Goal: Information Seeking & Learning: Learn about a topic

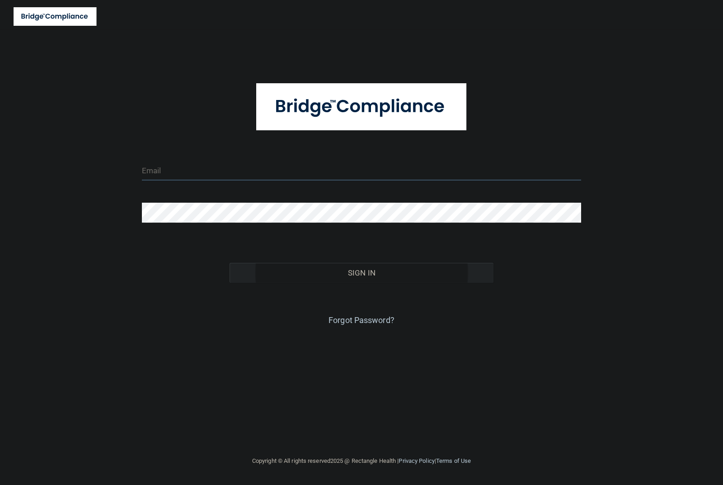
type input "[EMAIL_ADDRESS][DOMAIN_NAME]"
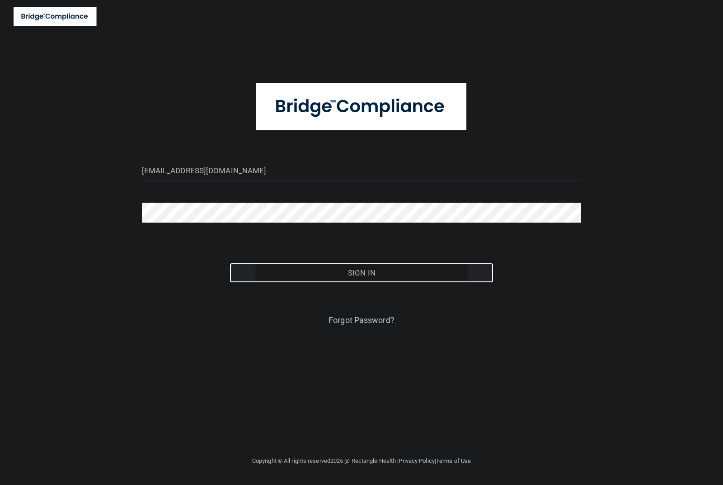
click at [388, 277] on button "Sign In" at bounding box center [362, 273] width 264 height 20
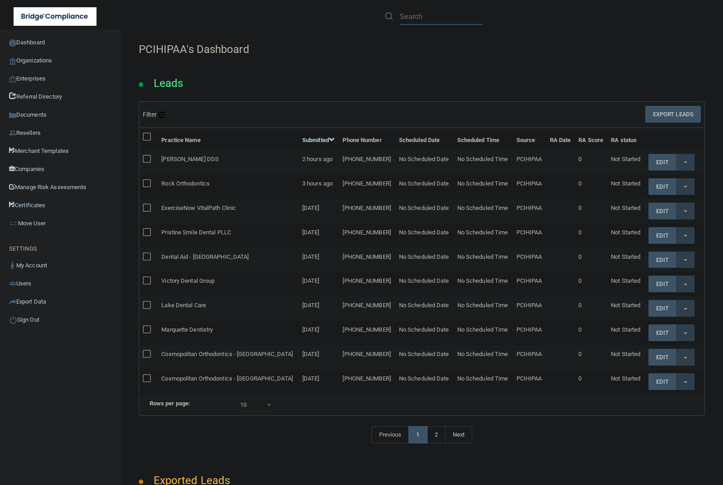
click at [464, 17] on input "text" at bounding box center [441, 16] width 83 height 17
paste input "Elegant Smiles Dental Care"
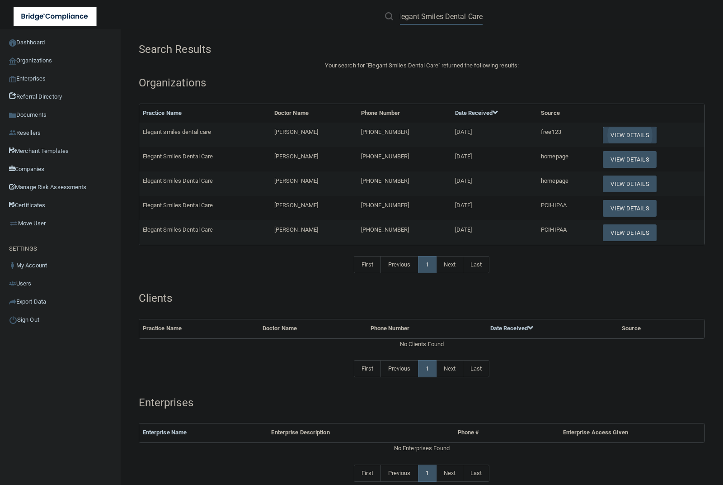
type input "Elegant Smiles Dental Care"
click at [613, 132] on button "View Details" at bounding box center [629, 135] width 53 height 17
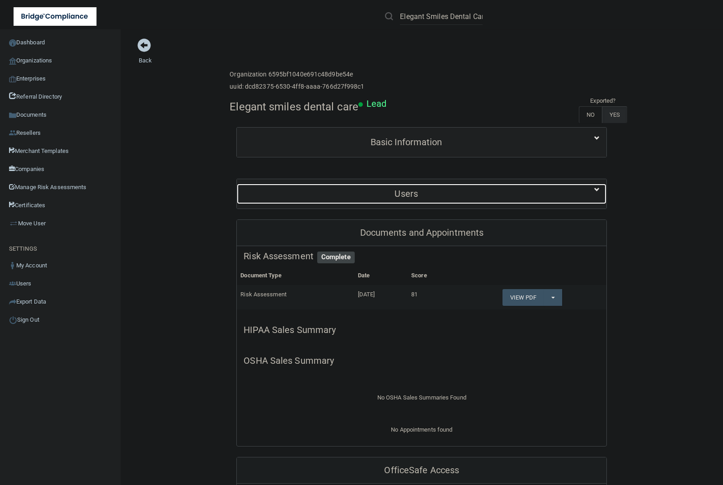
click at [425, 193] on h5 "Users" at bounding box center [406, 194] width 325 height 10
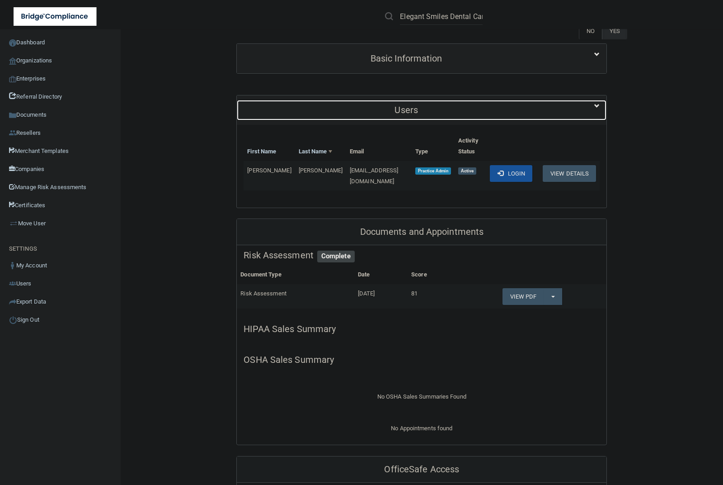
scroll to position [113, 0]
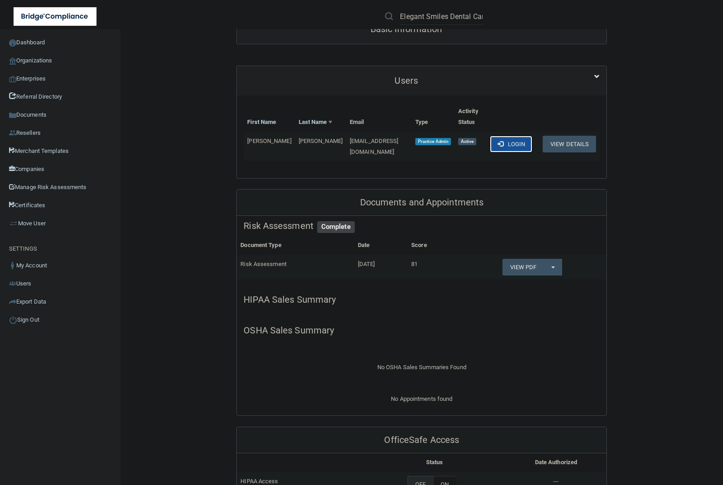
click at [509, 144] on button "Login" at bounding box center [511, 144] width 43 height 17
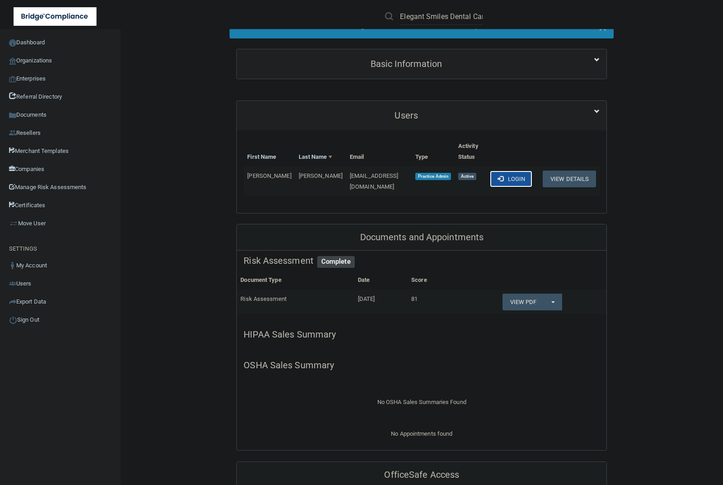
scroll to position [147, 0]
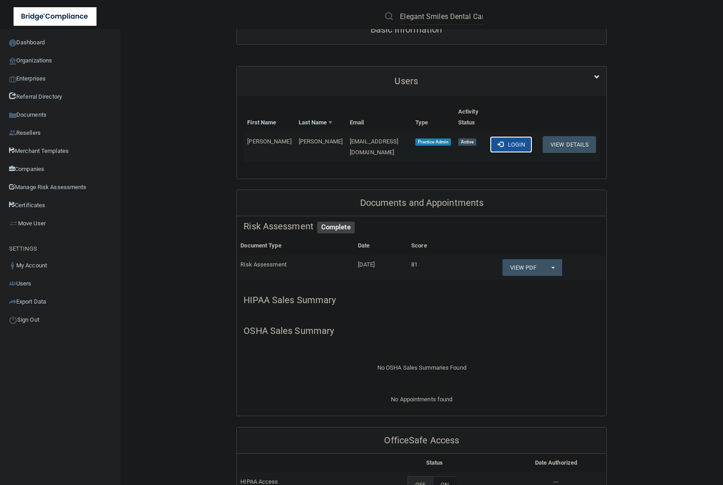
click at [513, 146] on button "Login" at bounding box center [511, 144] width 43 height 17
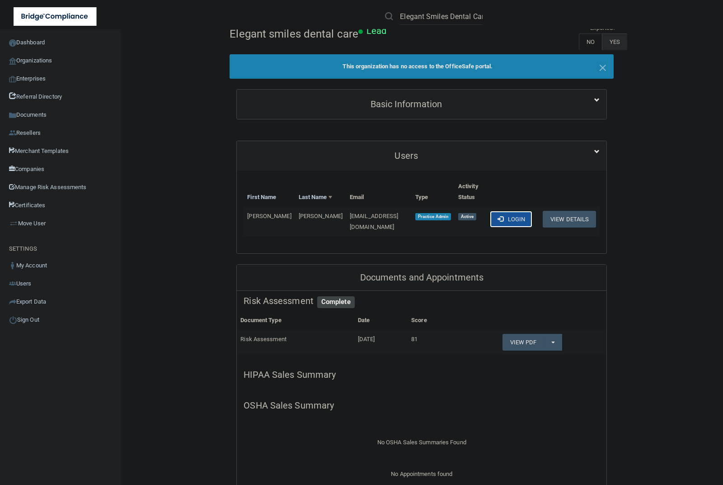
scroll to position [0, 0]
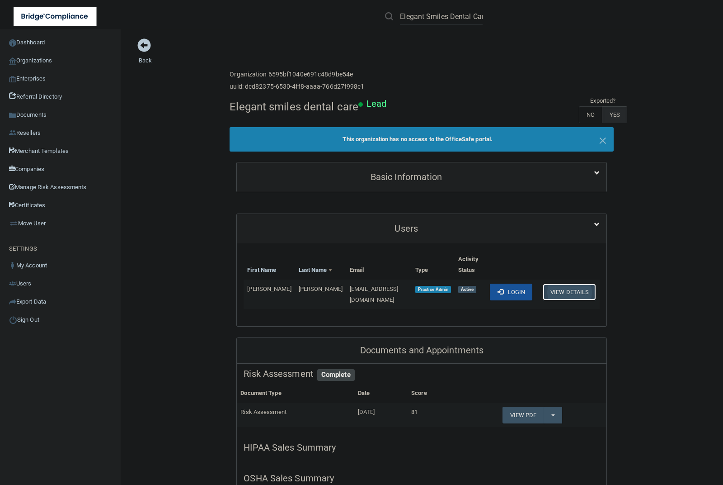
click at [565, 292] on button "View Details" at bounding box center [569, 291] width 53 height 17
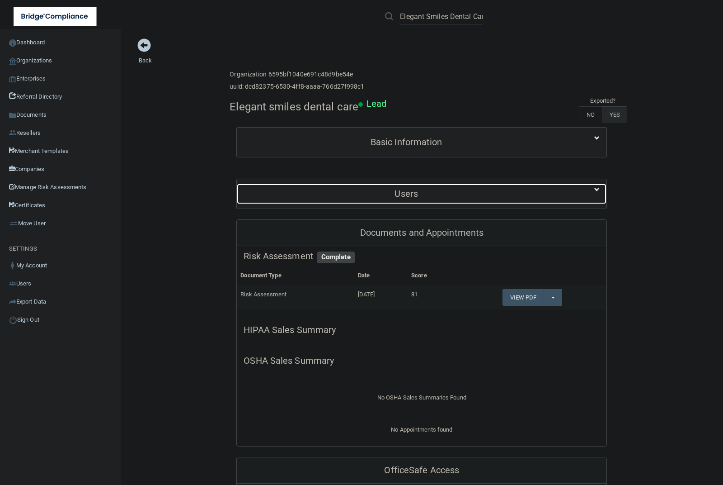
click at [450, 188] on div "Users" at bounding box center [406, 194] width 339 height 20
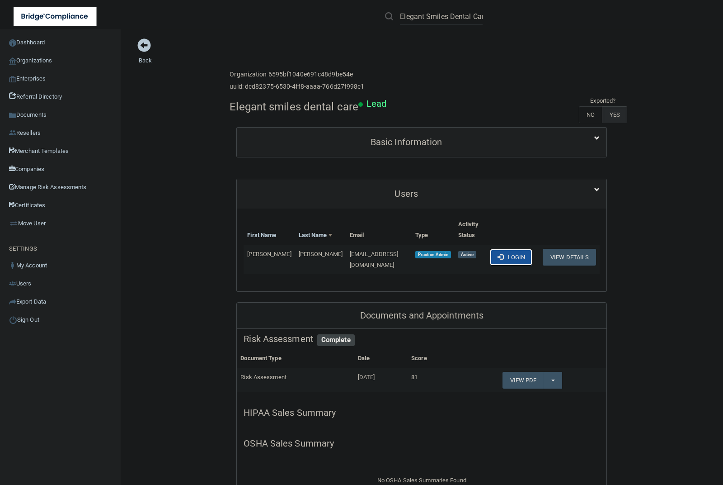
click at [497, 260] on button "Login" at bounding box center [511, 257] width 43 height 17
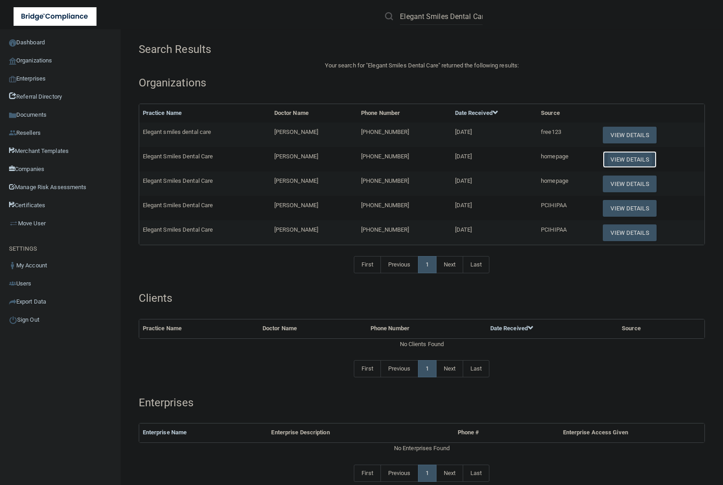
click at [609, 159] on button "View Details" at bounding box center [629, 159] width 53 height 17
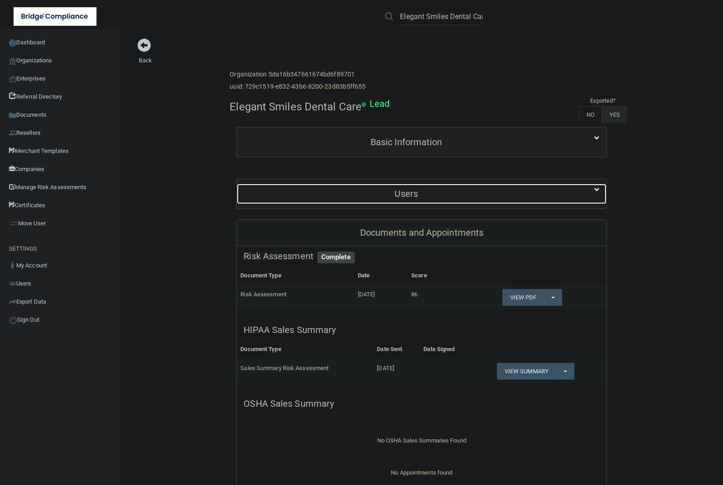
click at [516, 193] on h5 "Users" at bounding box center [406, 194] width 325 height 10
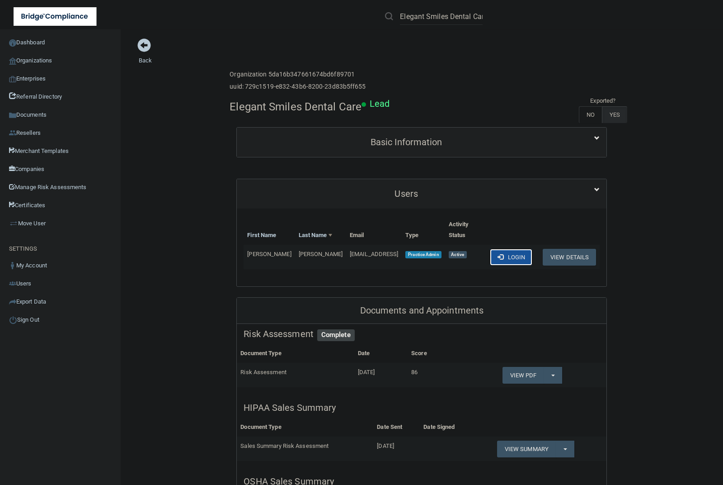
click at [514, 249] on button "Login" at bounding box center [511, 257] width 43 height 17
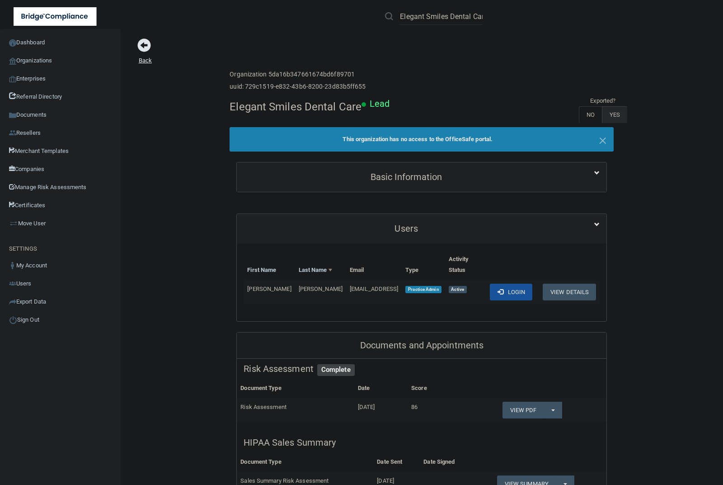
click at [141, 41] on span at bounding box center [144, 45] width 14 height 14
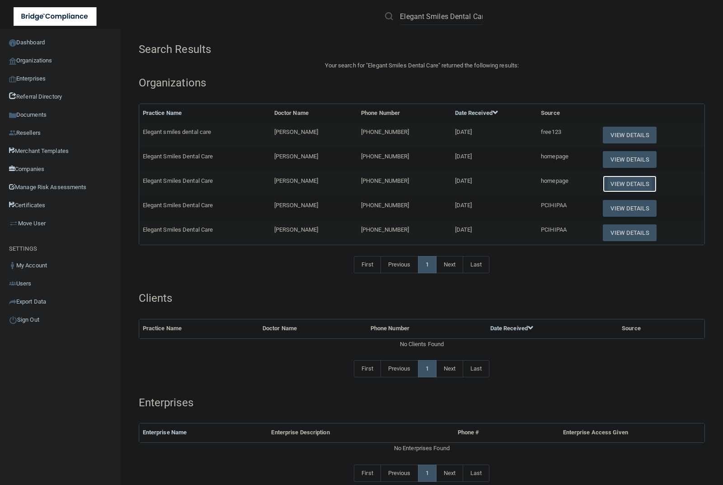
click at [614, 180] on button "View Details" at bounding box center [629, 183] width 53 height 17
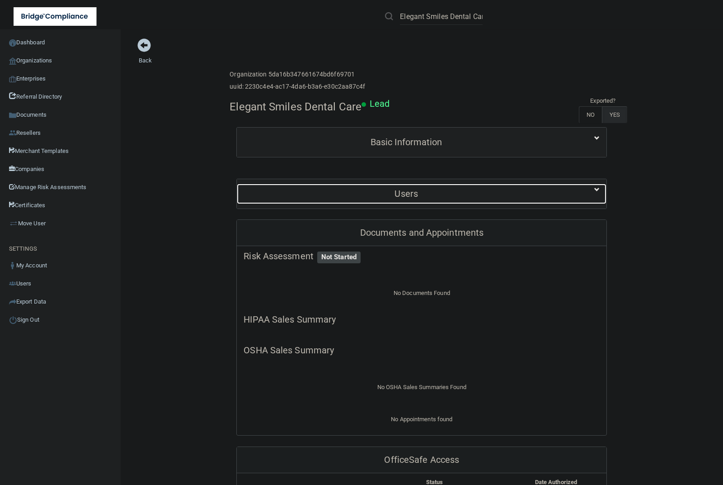
click at [444, 191] on h5 "Users" at bounding box center [406, 194] width 325 height 10
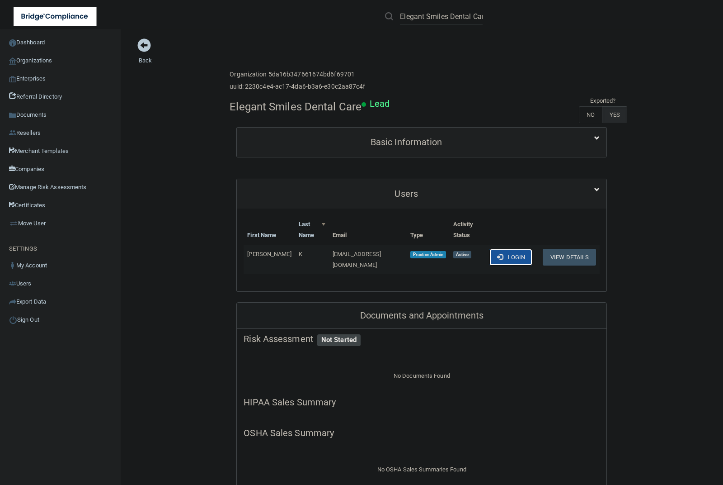
click at [507, 249] on button "Login" at bounding box center [511, 257] width 43 height 17
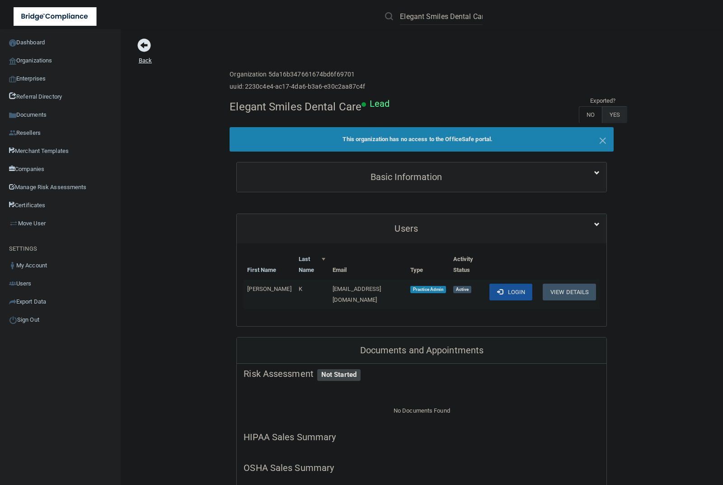
click at [139, 50] on span at bounding box center [144, 45] width 14 height 14
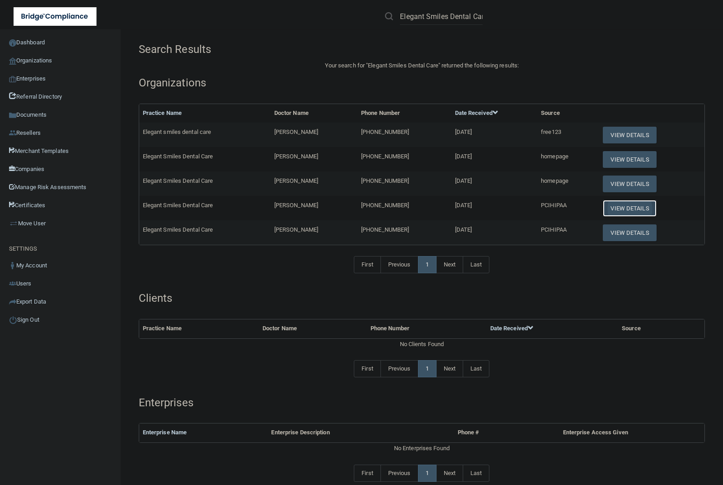
click at [607, 208] on button "View Details" at bounding box center [629, 208] width 53 height 17
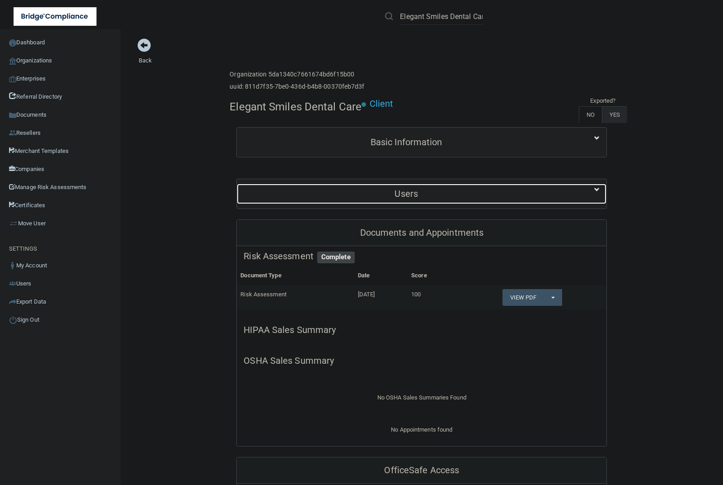
click at [423, 188] on div "Users" at bounding box center [406, 194] width 339 height 20
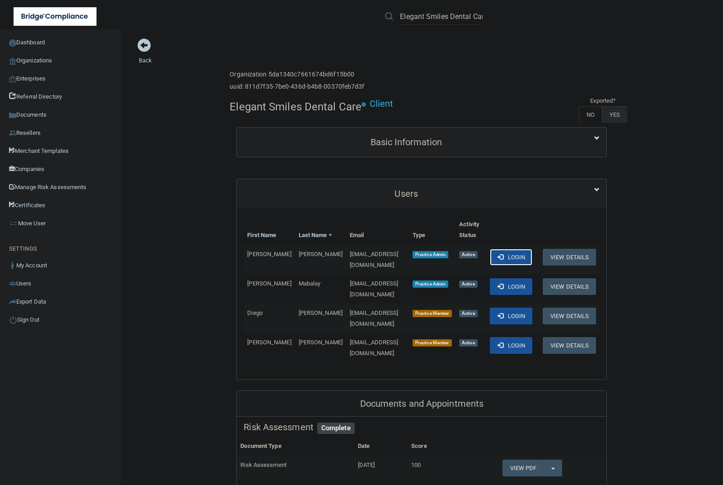
click at [507, 254] on button "Login" at bounding box center [511, 257] width 43 height 17
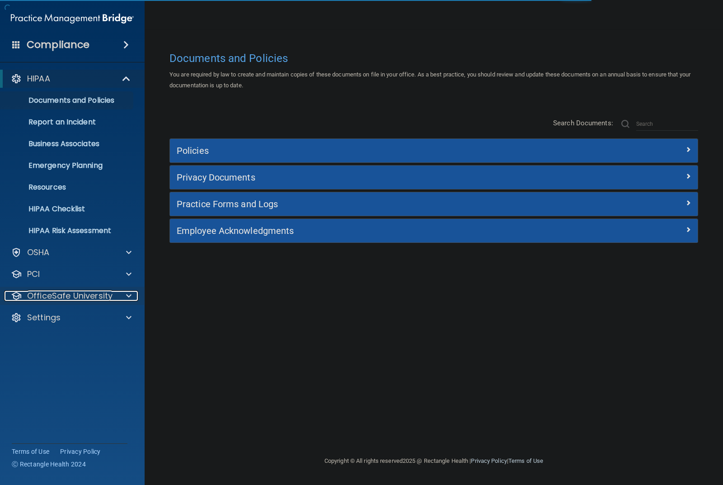
click at [93, 294] on p "OfficeSafe University" at bounding box center [69, 295] width 85 height 11
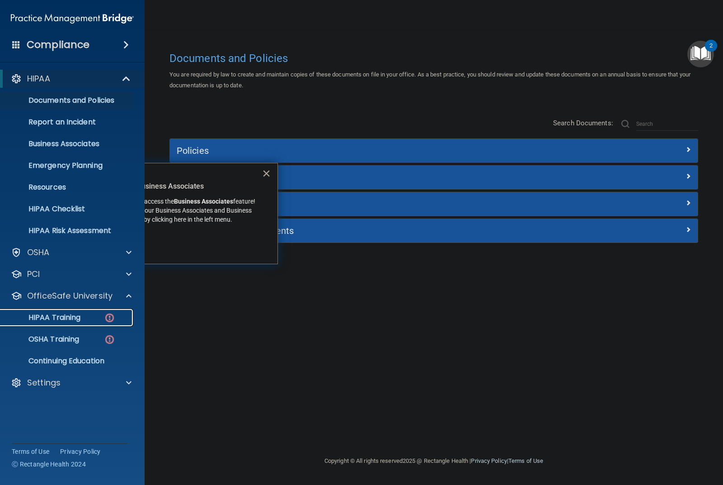
click at [86, 316] on div "HIPAA Training" at bounding box center [67, 317] width 123 height 9
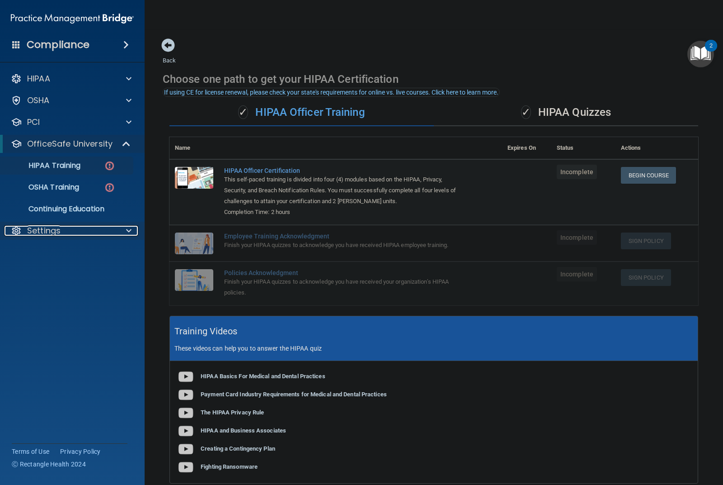
click at [54, 233] on p "Settings" at bounding box center [43, 230] width 33 height 11
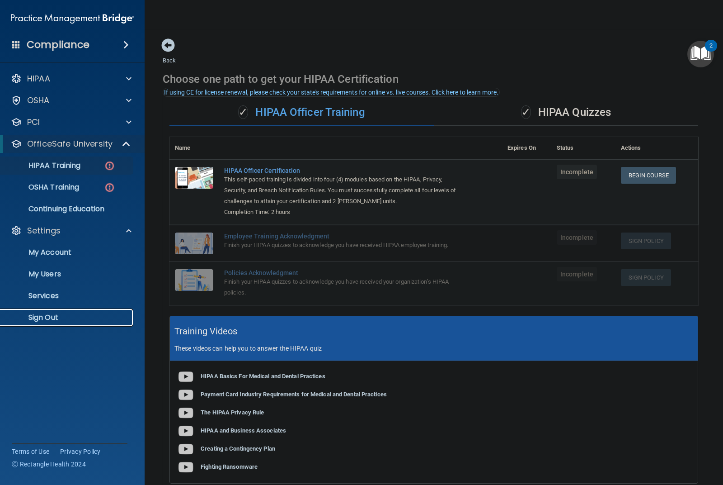
click at [48, 319] on p "Sign Out" at bounding box center [67, 317] width 123 height 9
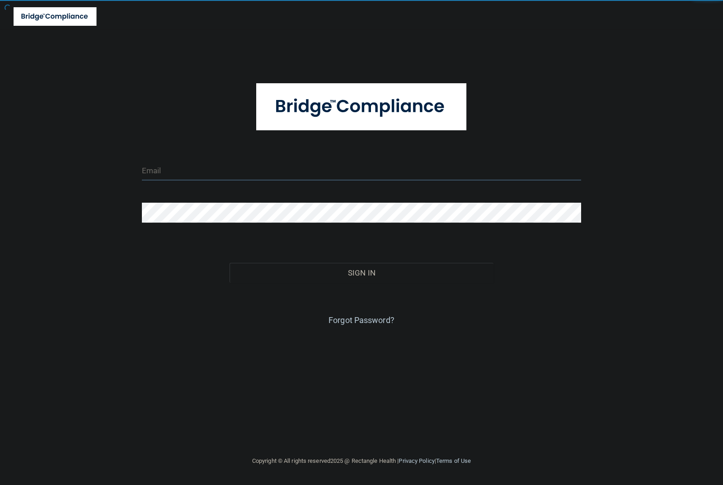
type input "[EMAIL_ADDRESS][DOMAIN_NAME]"
